Goal: Navigation & Orientation: Find specific page/section

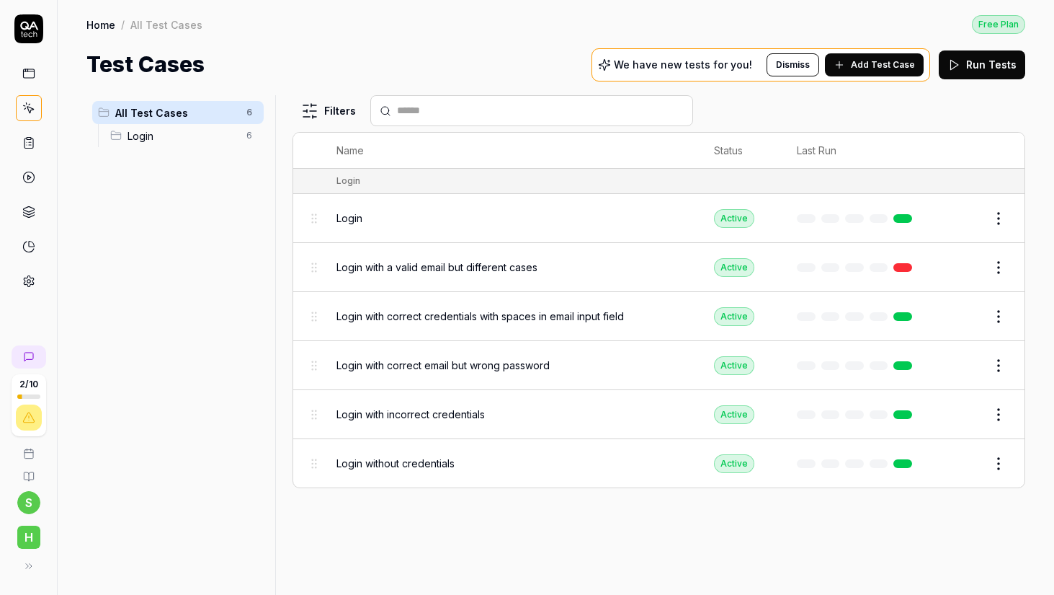
click at [34, 170] on link at bounding box center [29, 177] width 26 height 26
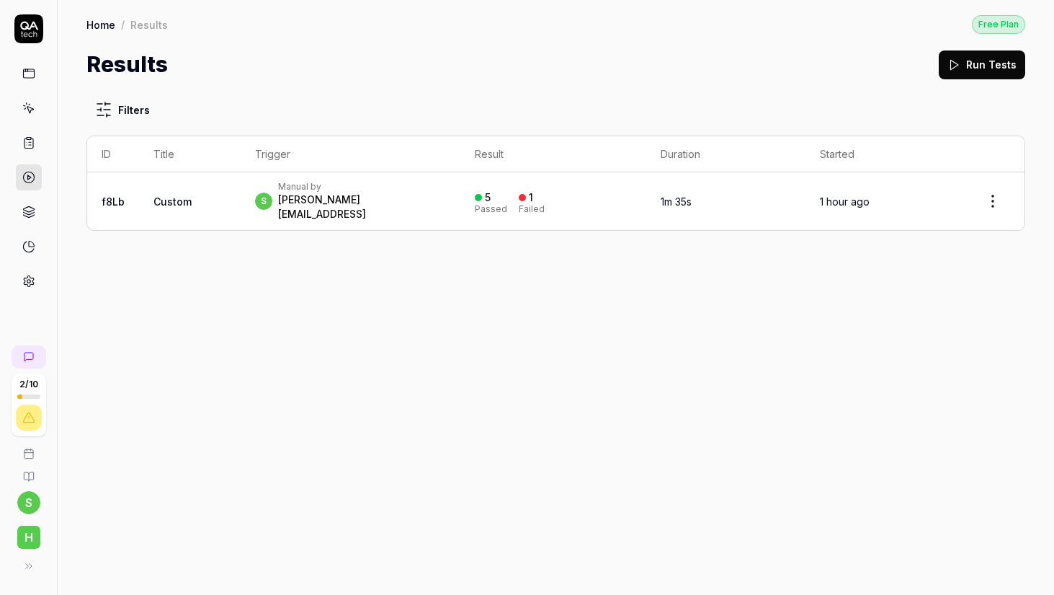
click at [30, 115] on link at bounding box center [29, 108] width 26 height 26
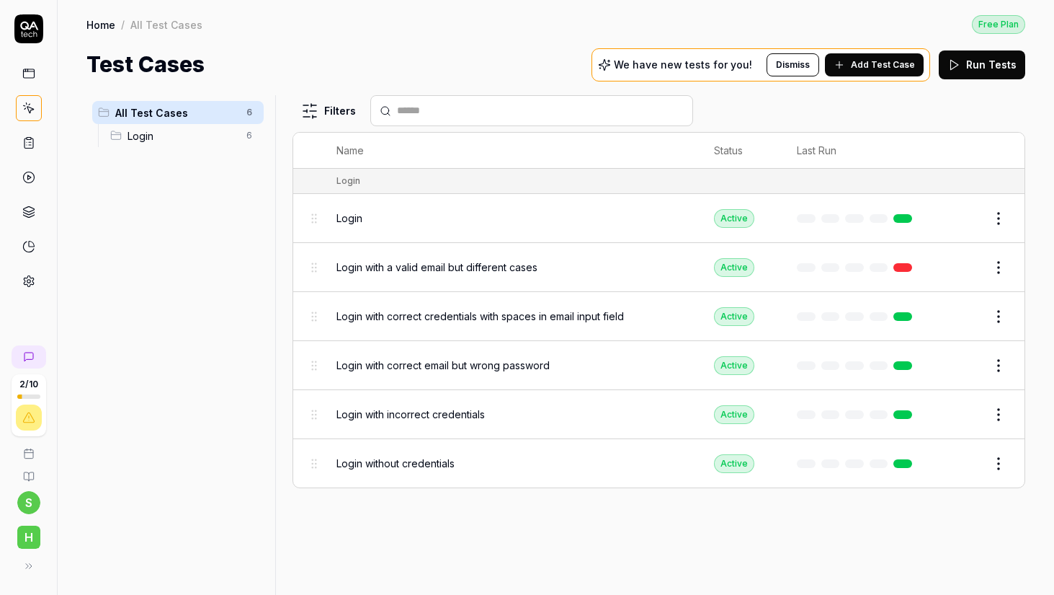
click at [24, 85] on link at bounding box center [29, 74] width 26 height 26
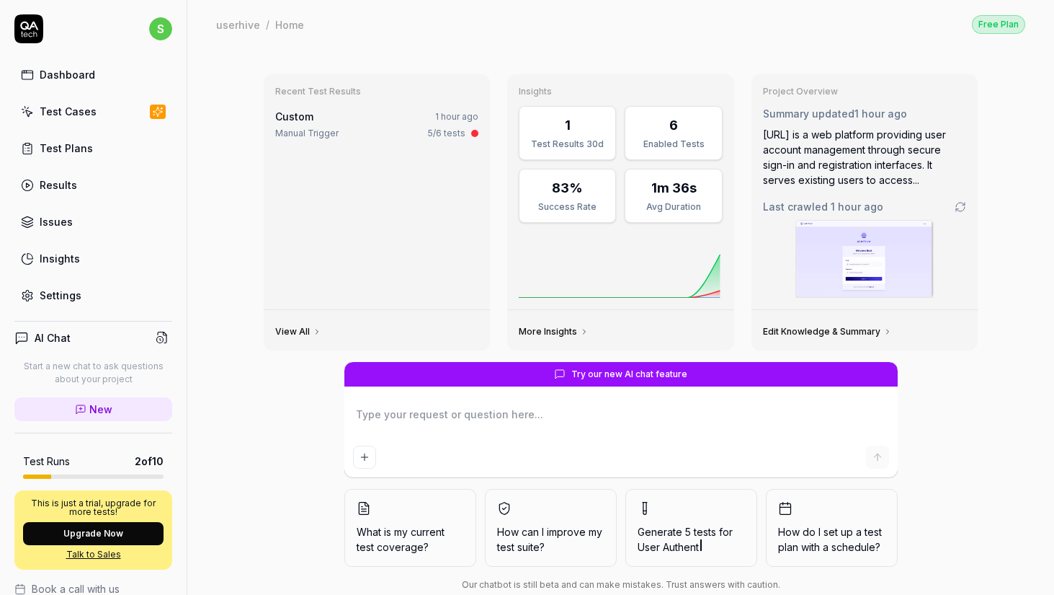
scroll to position [31, 0]
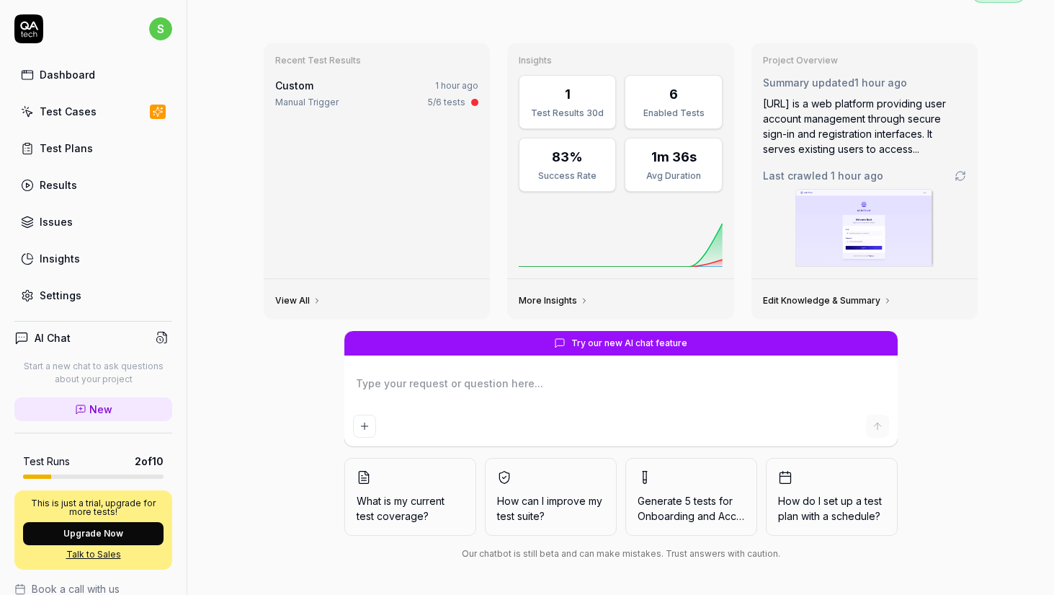
click at [858, 237] on img at bounding box center [864, 228] width 137 height 76
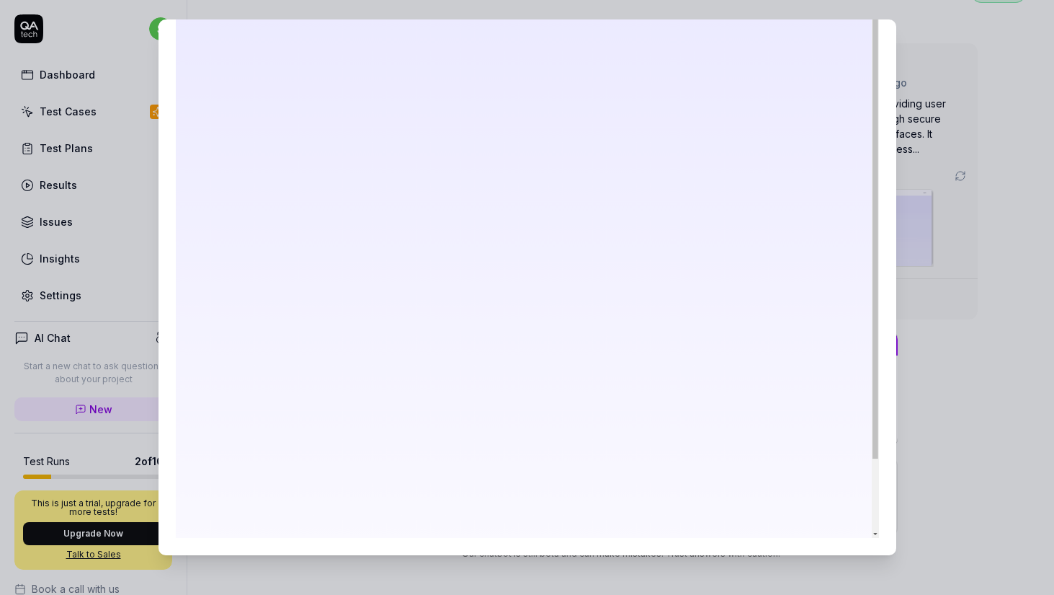
scroll to position [0, 0]
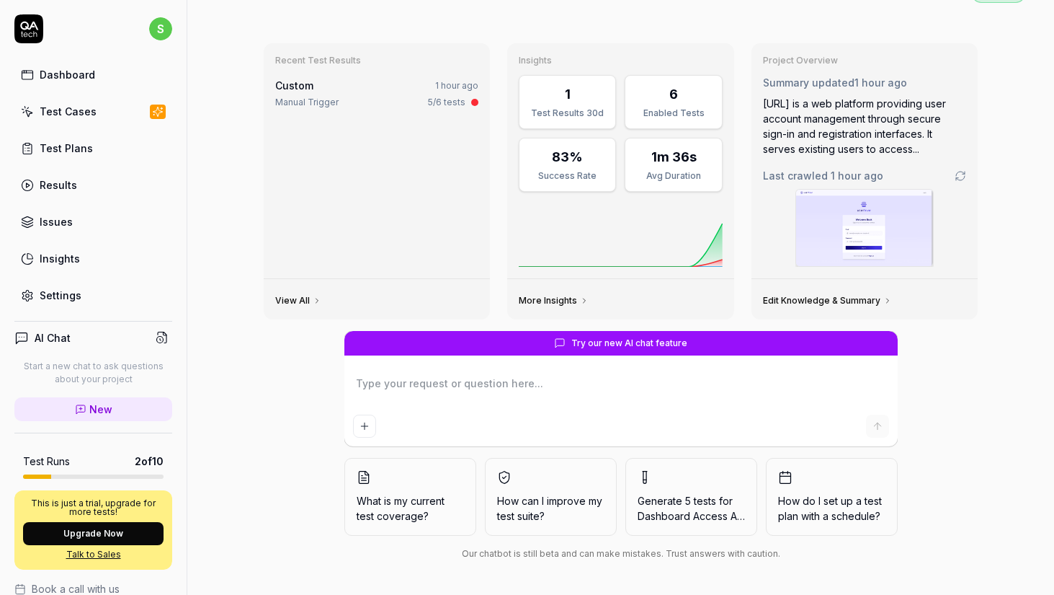
type textarea "*"
